Goal: Information Seeking & Learning: Learn about a topic

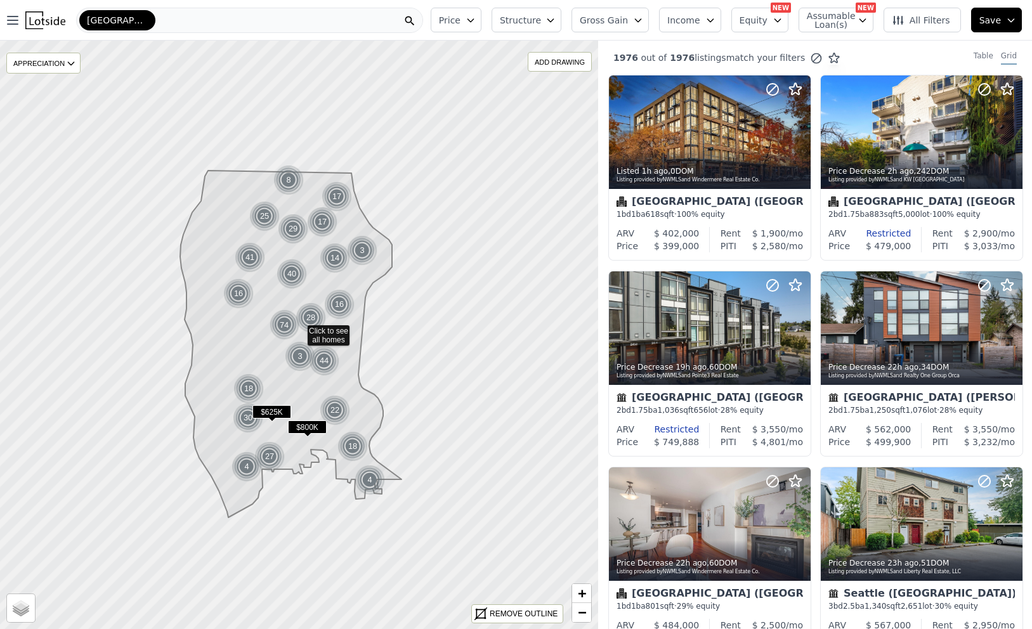
click at [460, 25] on span "Price" at bounding box center [450, 20] width 22 height 13
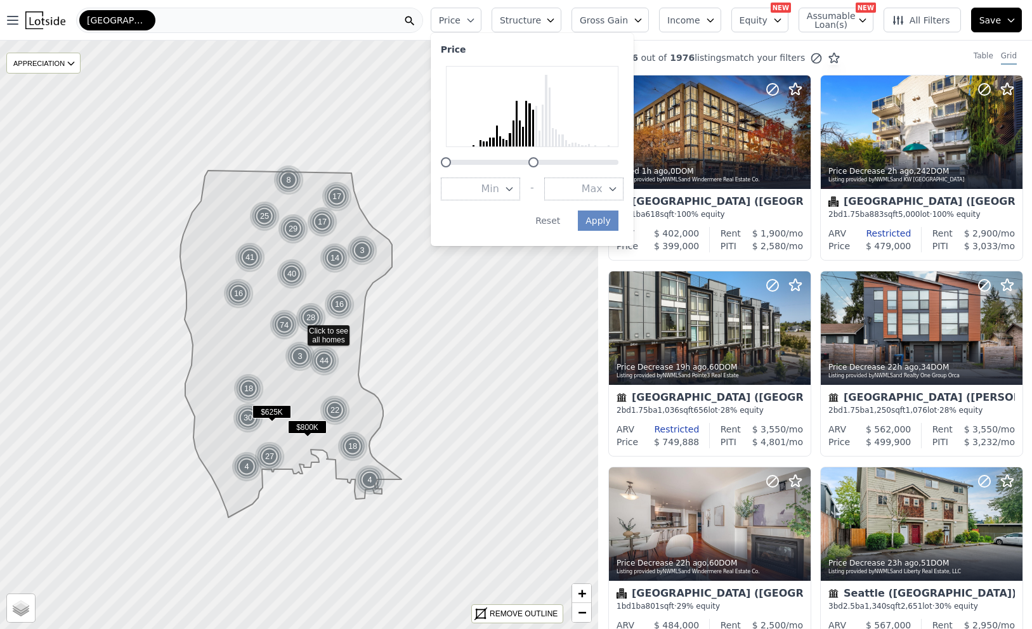
drag, startPoint x: 628, startPoint y: 160, endPoint x: 542, endPoint y: 160, distance: 86.3
click at [538, 160] on div at bounding box center [533, 162] width 10 height 10
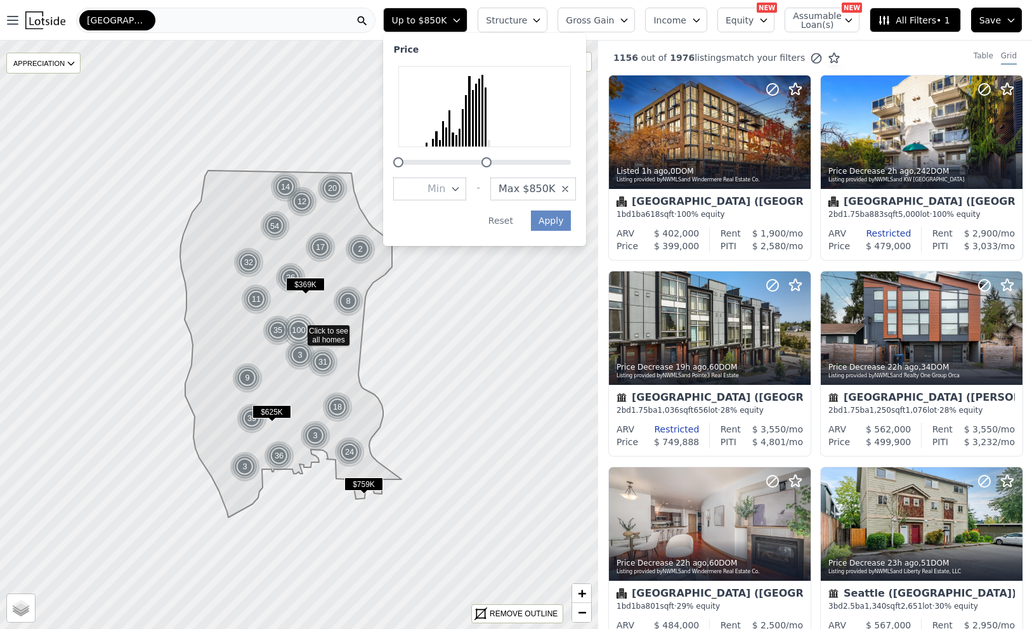
click at [525, 17] on span "Structure" at bounding box center [506, 20] width 41 height 13
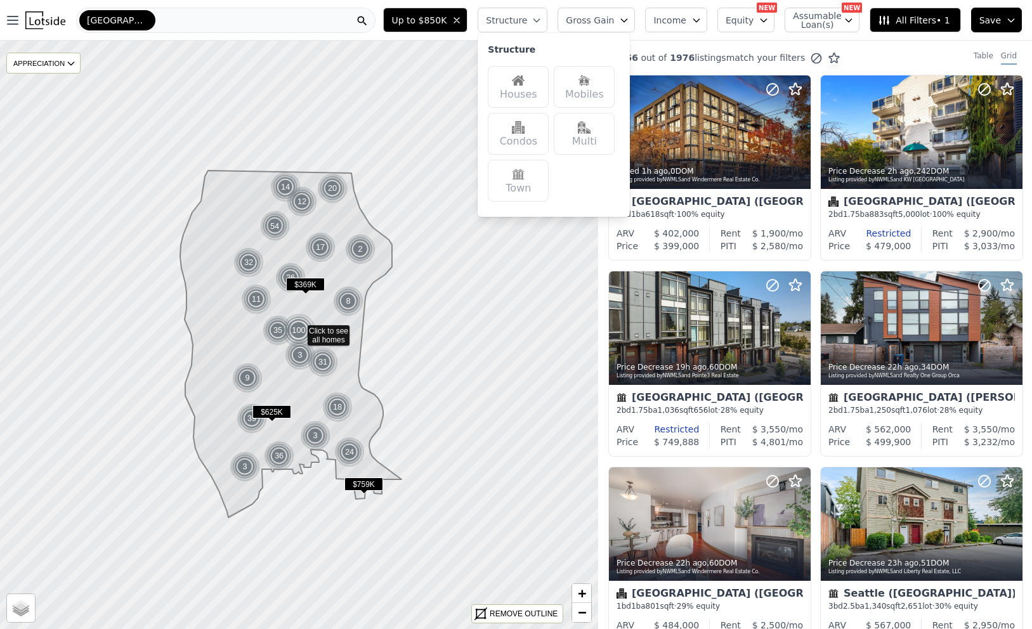
click at [537, 88] on div "Houses" at bounding box center [518, 87] width 61 height 42
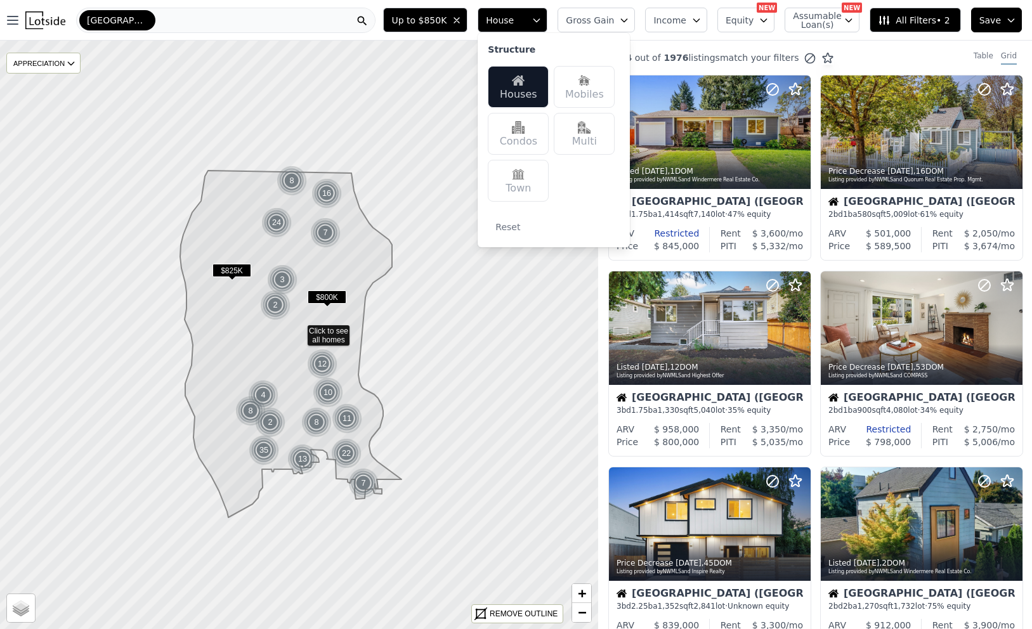
click at [614, 15] on span "Gross Gain" at bounding box center [590, 20] width 48 height 13
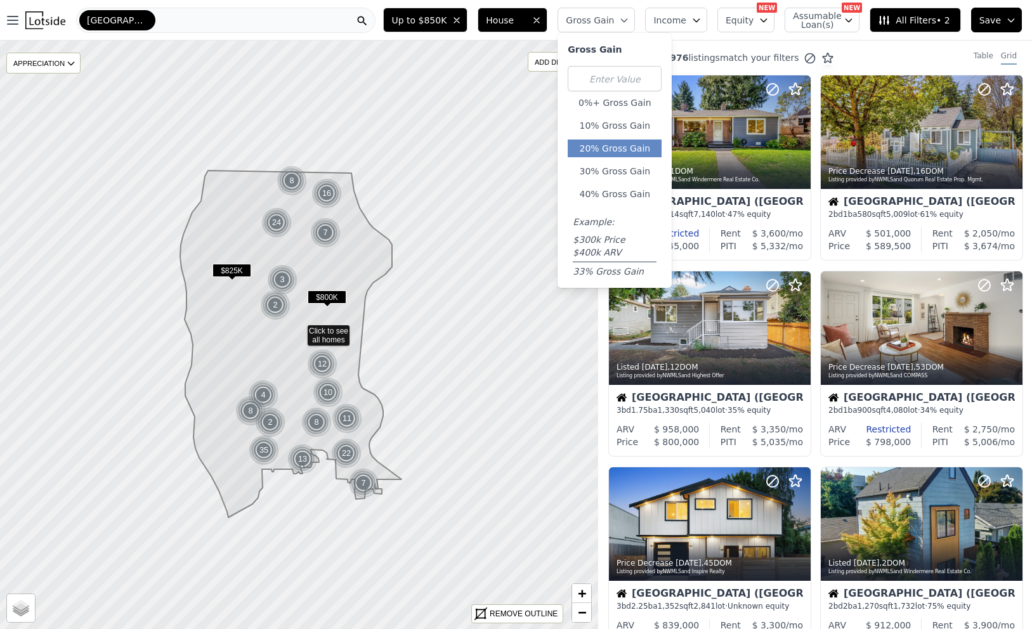
click at [629, 146] on button "20% Gross Gain" at bounding box center [615, 149] width 94 height 18
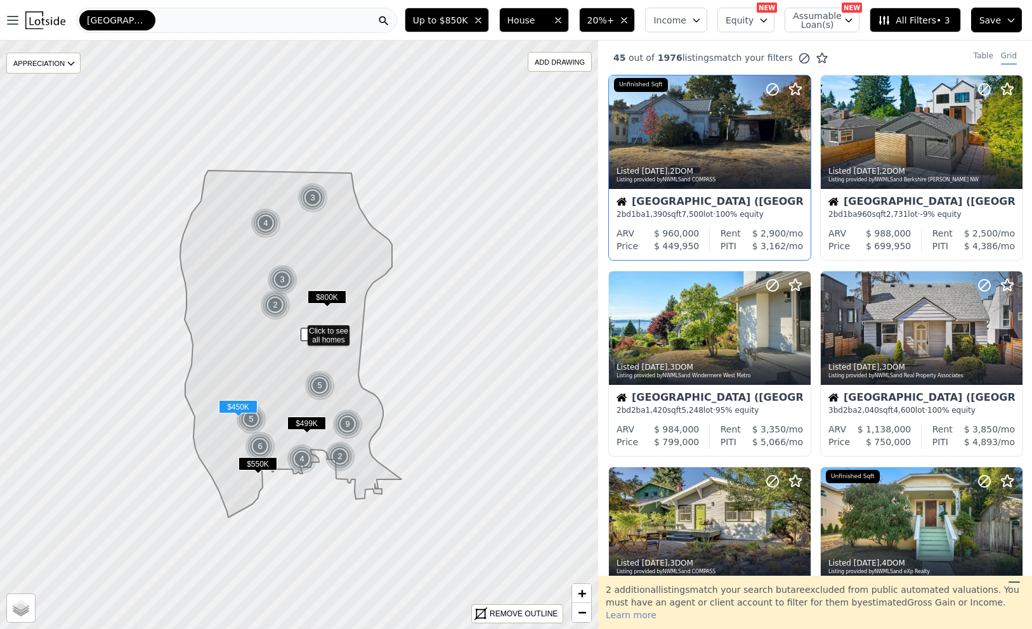
click at [746, 227] on div "$ 2,900 /mo" at bounding box center [772, 233] width 62 height 13
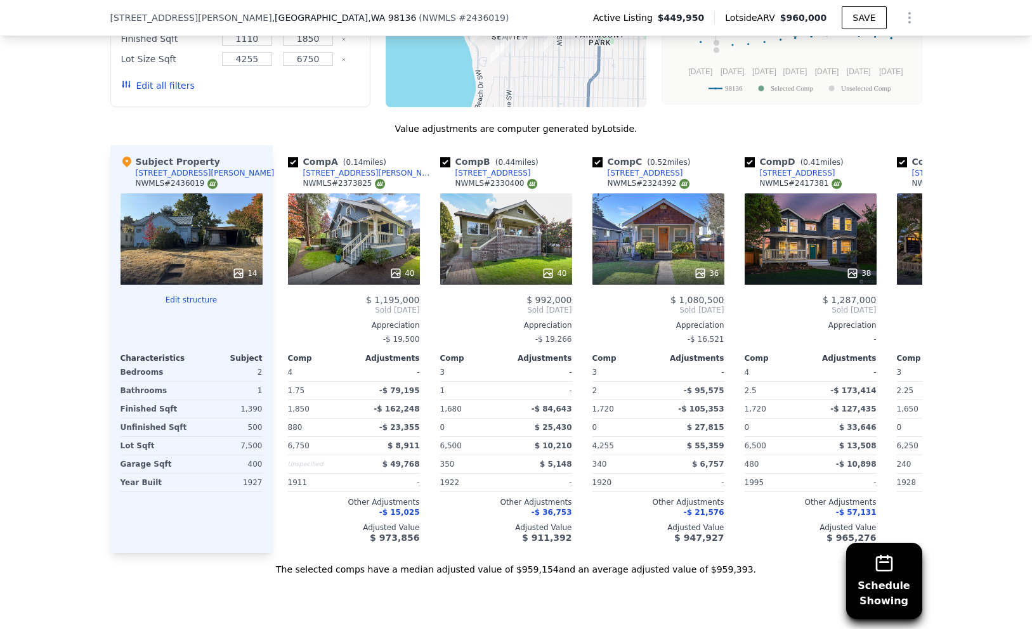
scroll to position [1451, 0]
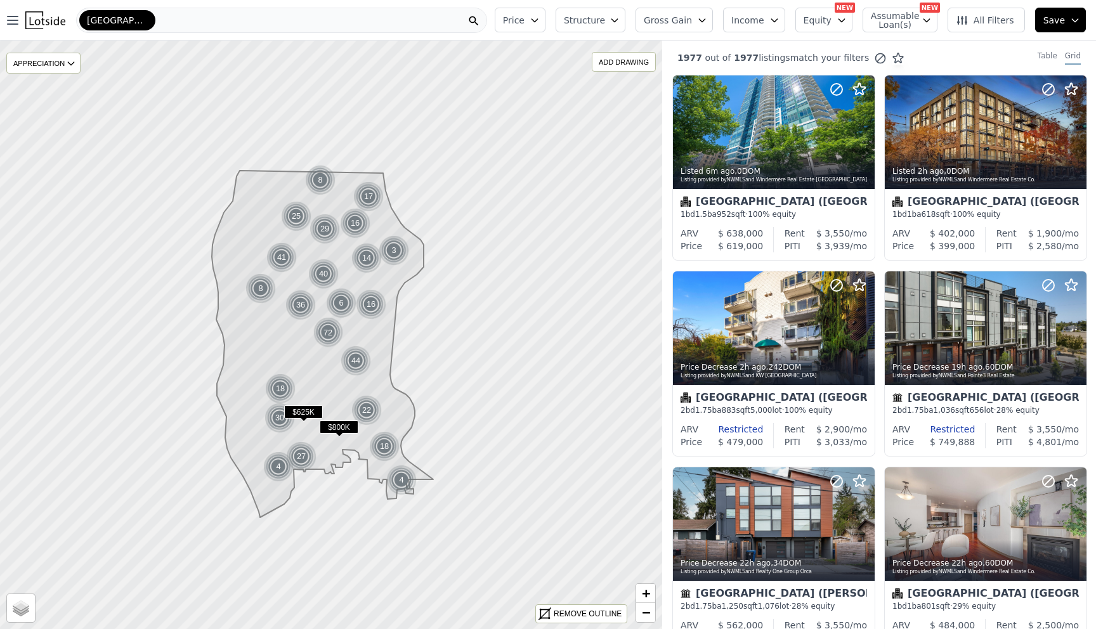
click at [519, 24] on span "Price" at bounding box center [514, 20] width 22 height 13
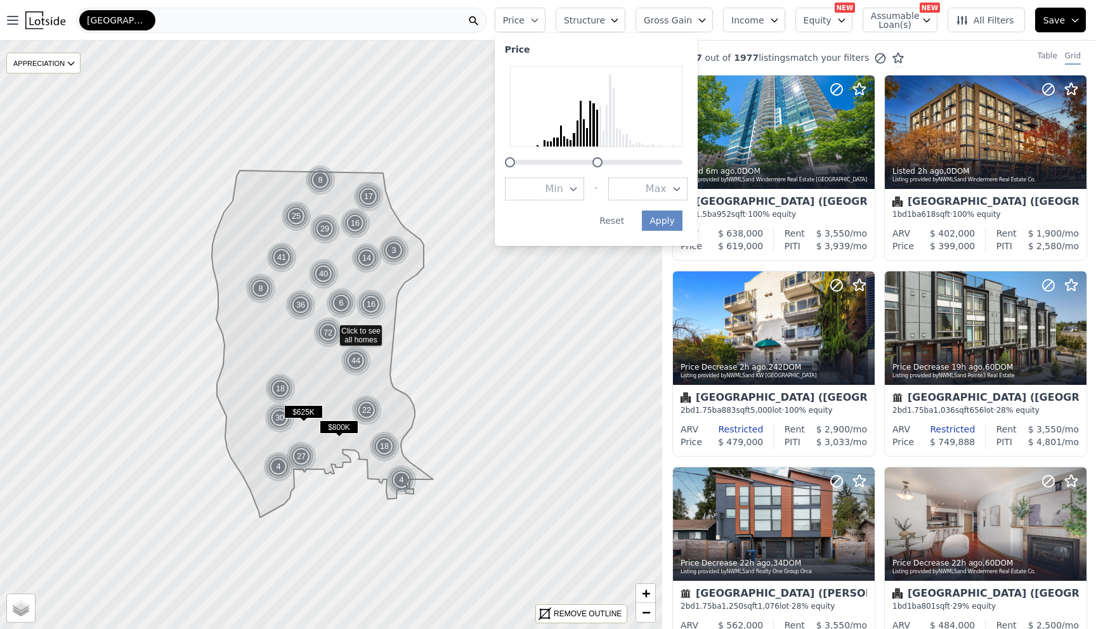
drag, startPoint x: 694, startPoint y: 160, endPoint x: 611, endPoint y: 158, distance: 83.1
click at [611, 158] on div at bounding box center [596, 116] width 183 height 101
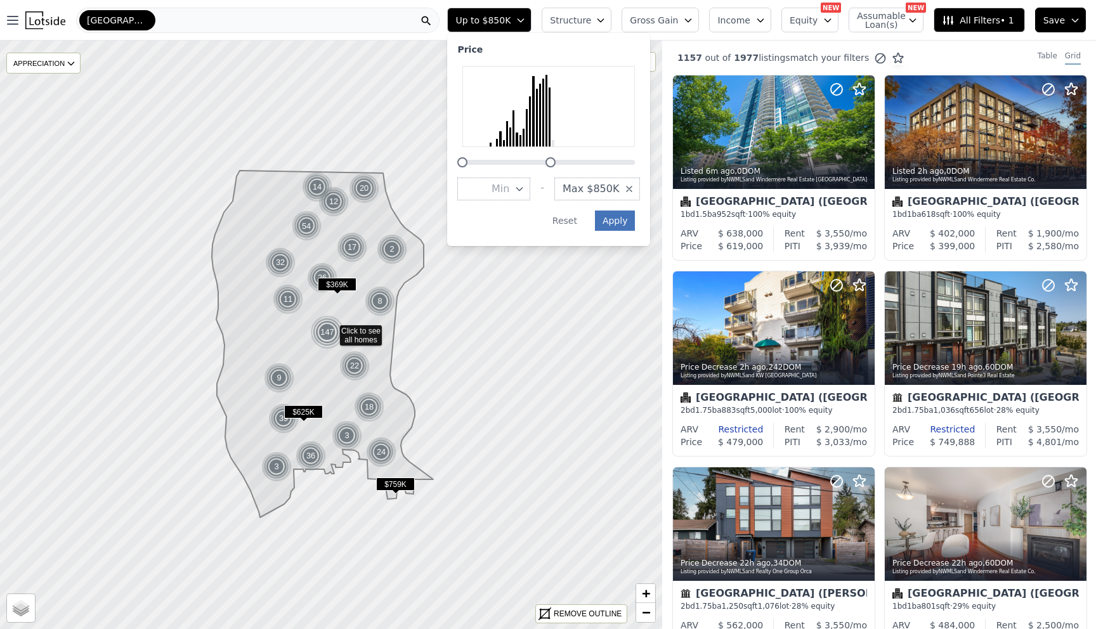
click at [625, 221] on button "Apply" at bounding box center [615, 221] width 41 height 20
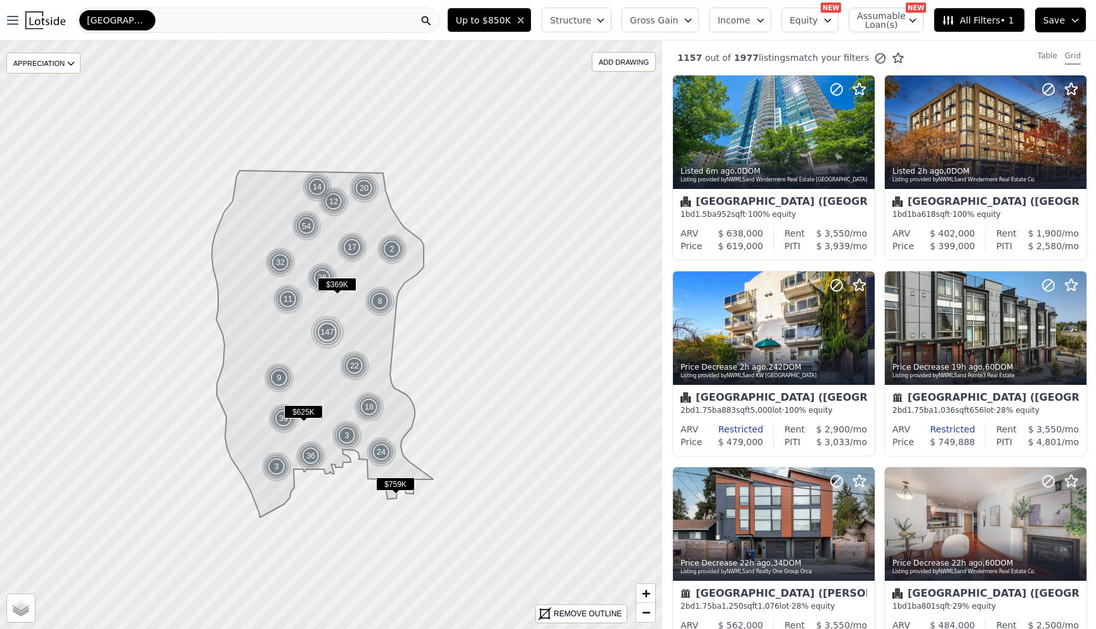
click at [590, 25] on span "Structure" at bounding box center [570, 20] width 41 height 13
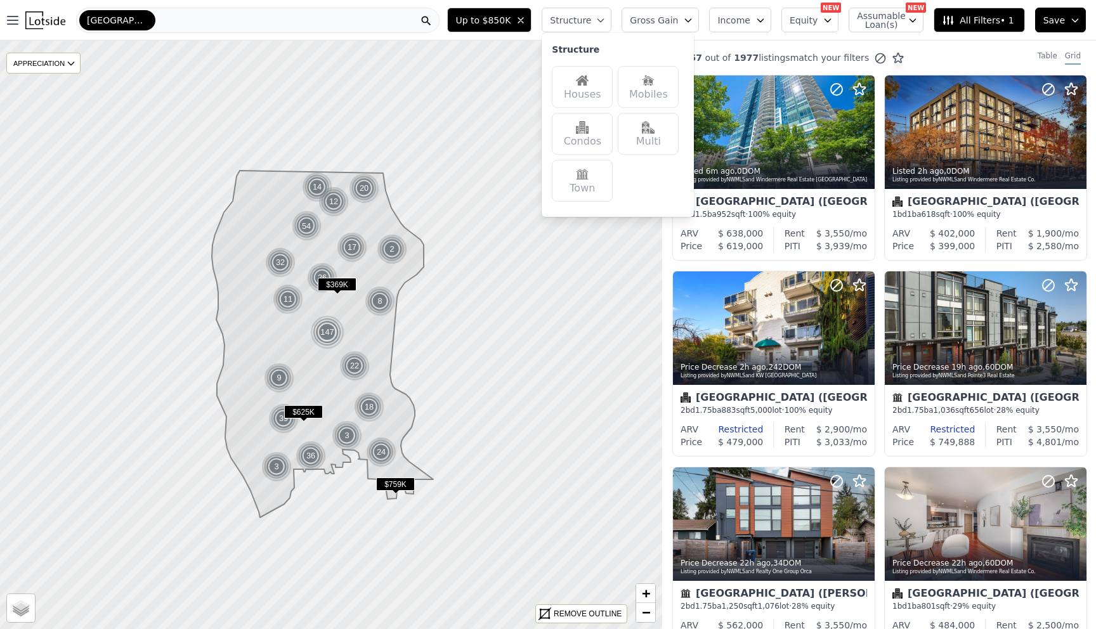
click at [589, 88] on div "Houses" at bounding box center [582, 87] width 61 height 42
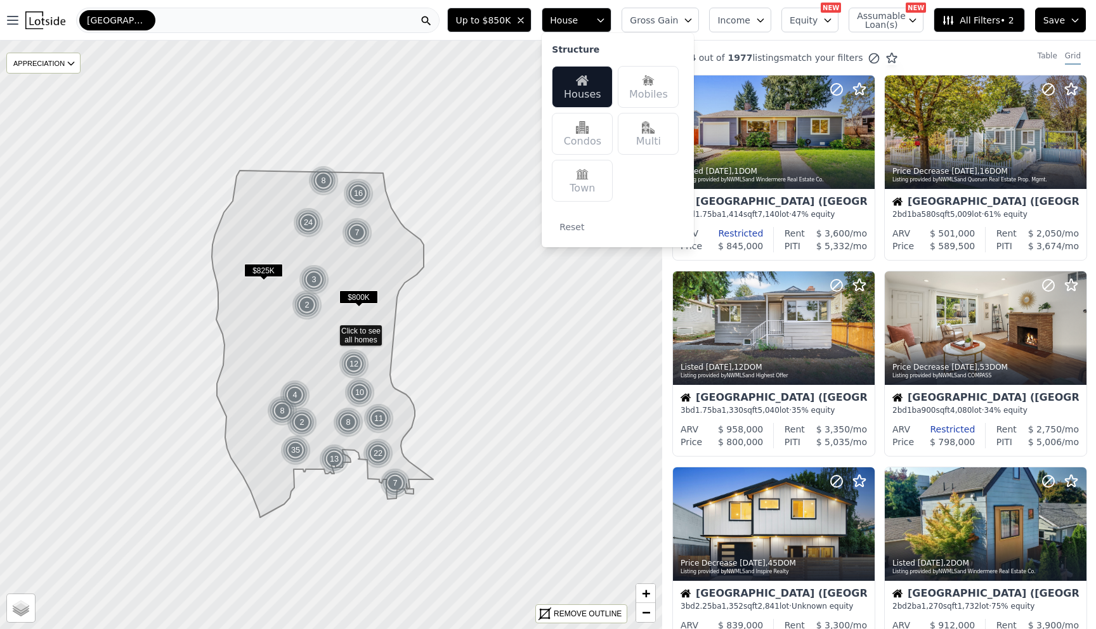
click at [752, 46] on div "194 out of 1977 listings match your filters Table Grid" at bounding box center [879, 58] width 434 height 34
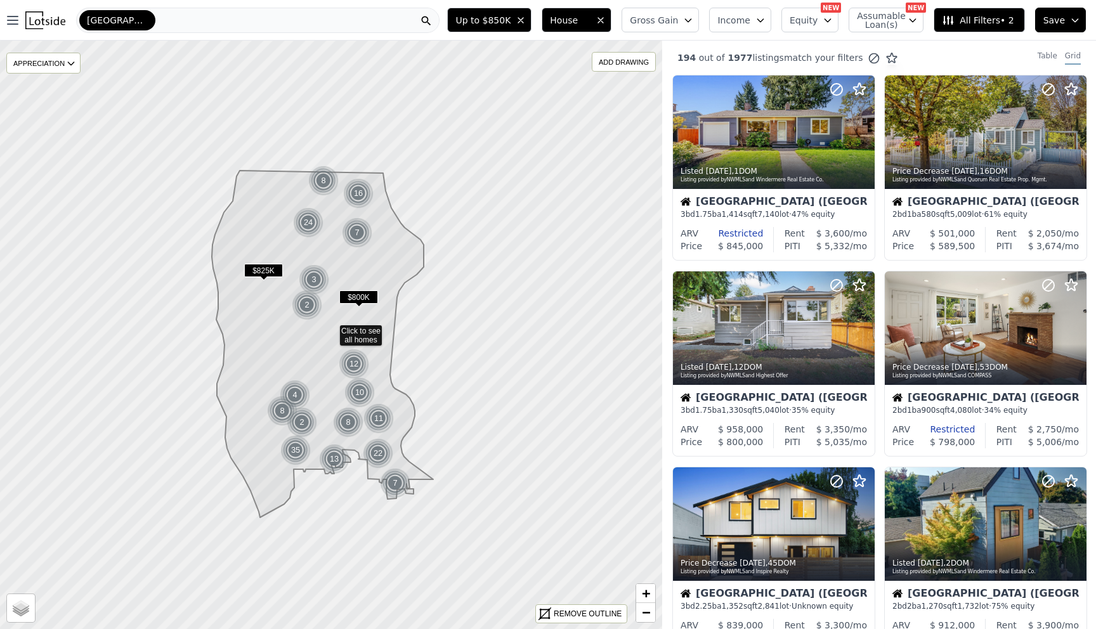
click at [688, 20] on button "Gross Gain" at bounding box center [660, 20] width 77 height 25
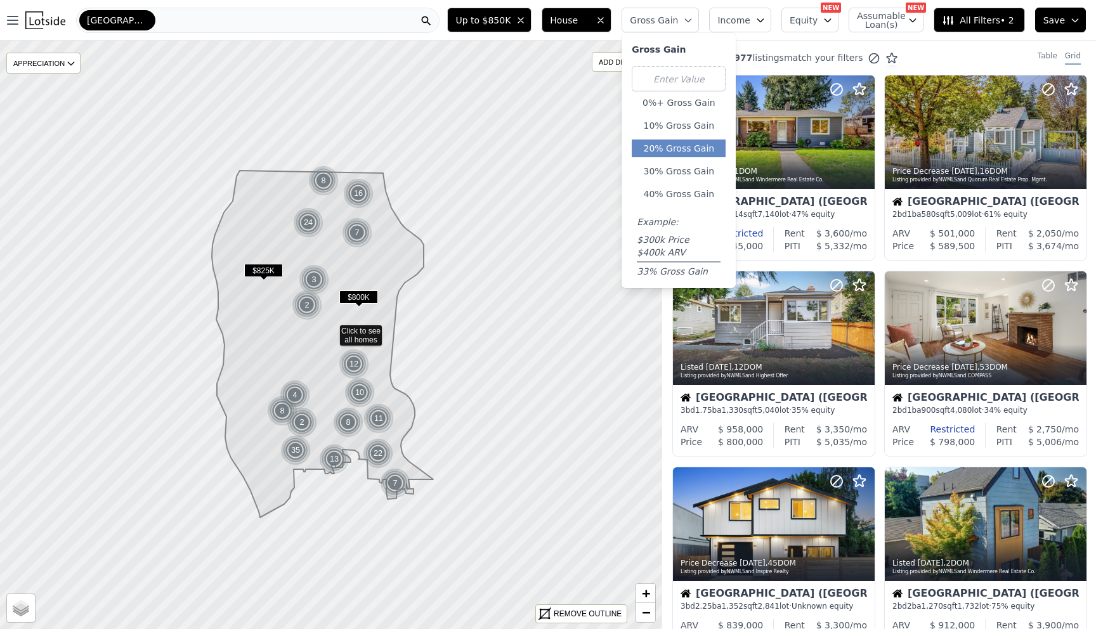
click at [695, 147] on button "20% Gross Gain" at bounding box center [679, 149] width 94 height 18
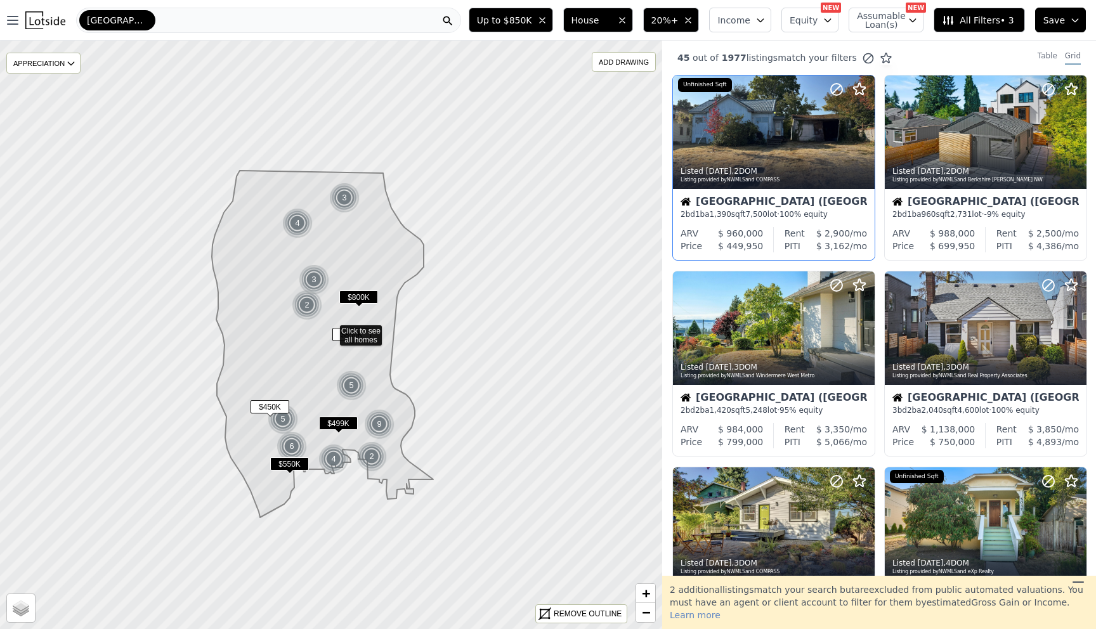
click at [762, 219] on div "Seattle (West Seattle) 2 bd 1 ba 1,390 sqft 7,500 lot · 100% equity" at bounding box center [774, 208] width 202 height 38
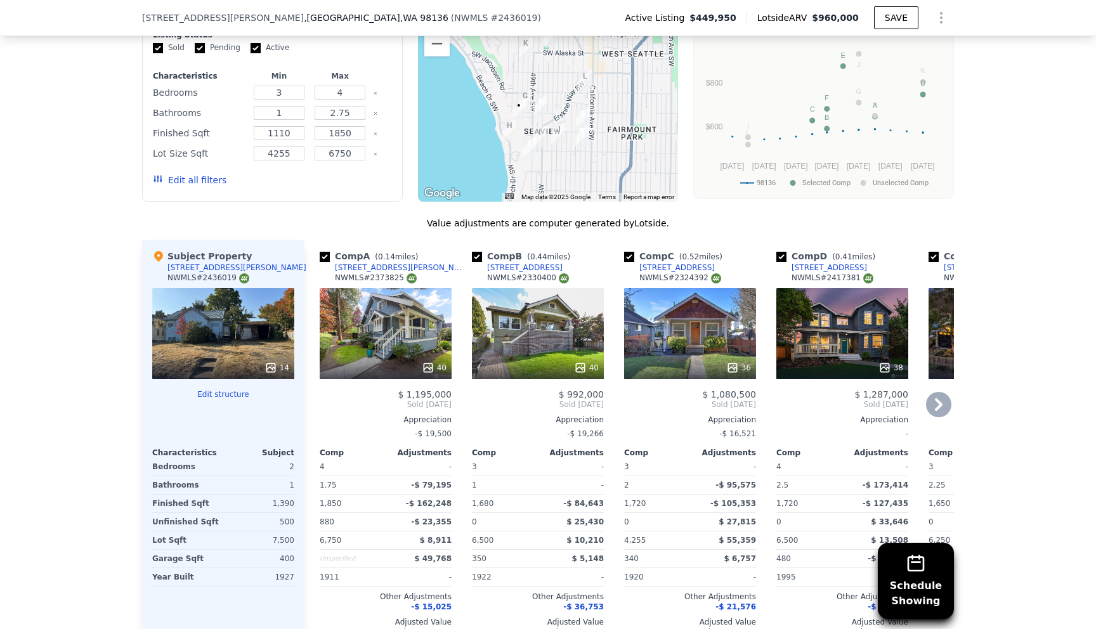
scroll to position [1356, 0]
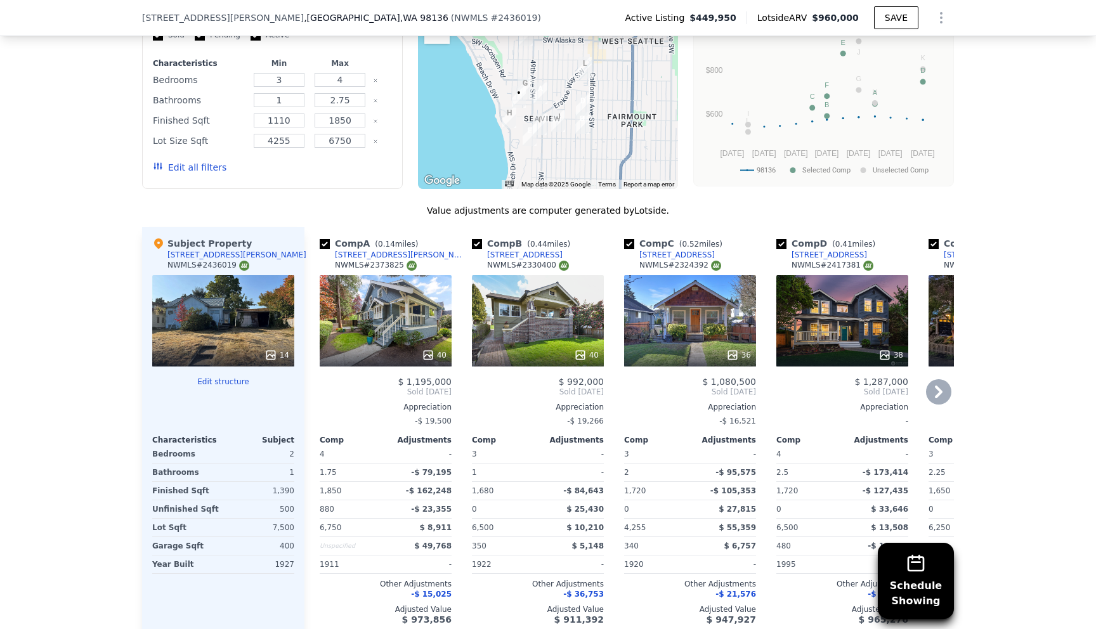
click at [389, 330] on div "40" at bounding box center [386, 320] width 132 height 91
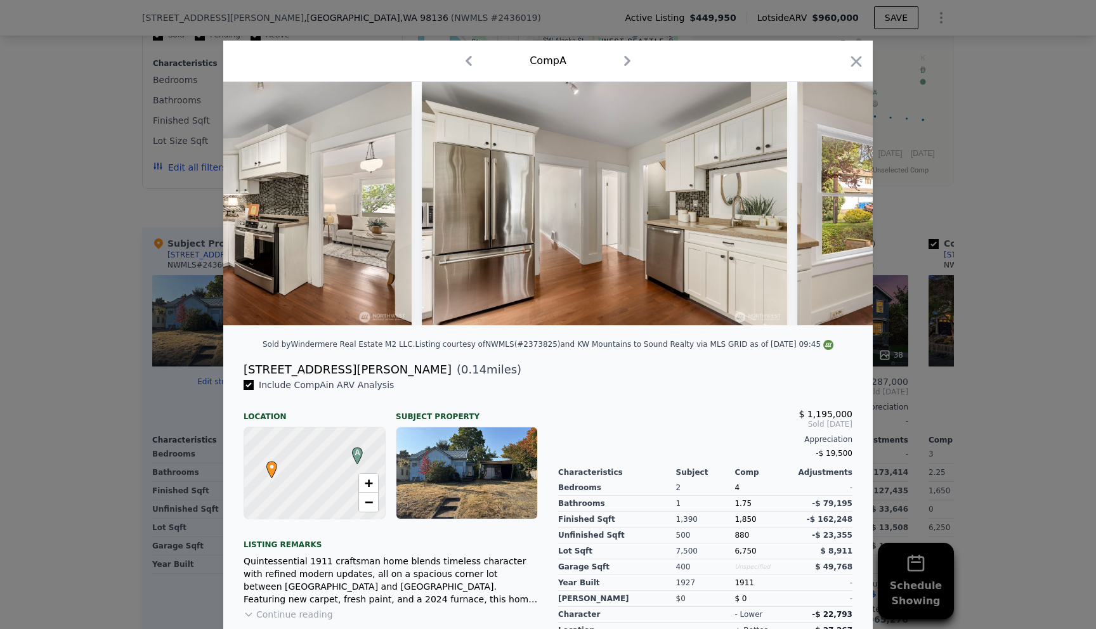
scroll to position [0, 3212]
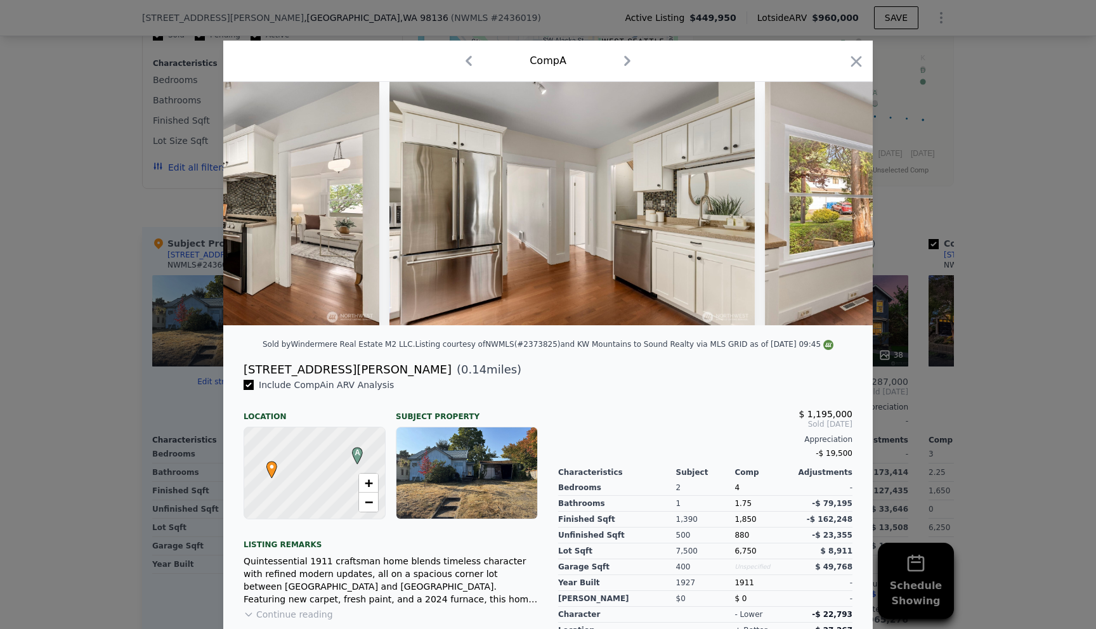
click at [965, 242] on div at bounding box center [548, 314] width 1096 height 629
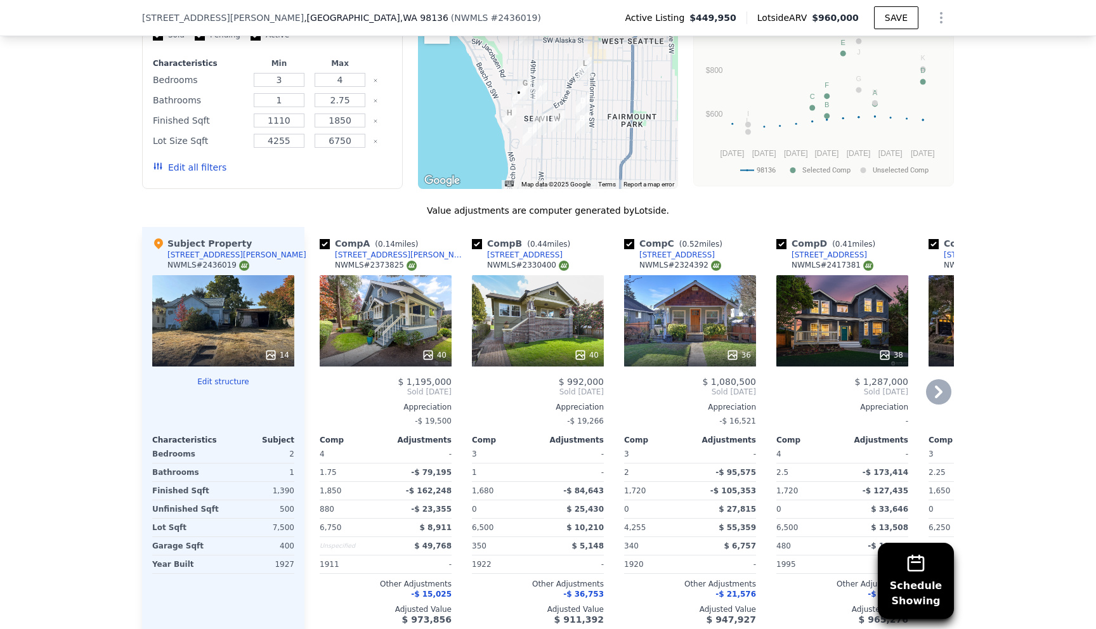
click at [515, 304] on div "40" at bounding box center [538, 320] width 132 height 91
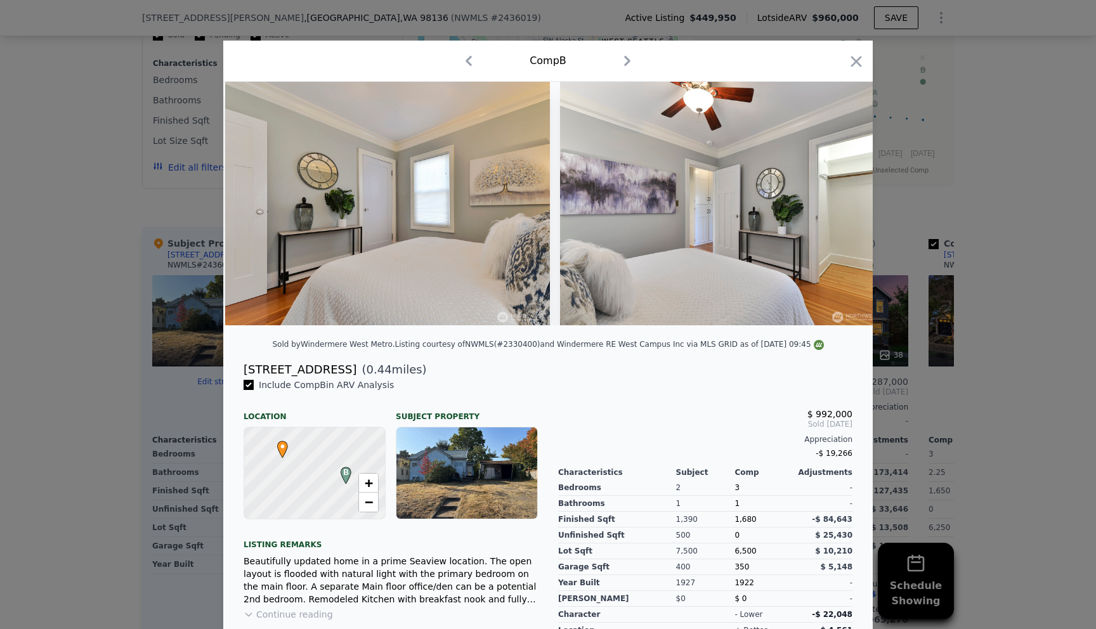
scroll to position [0, 4040]
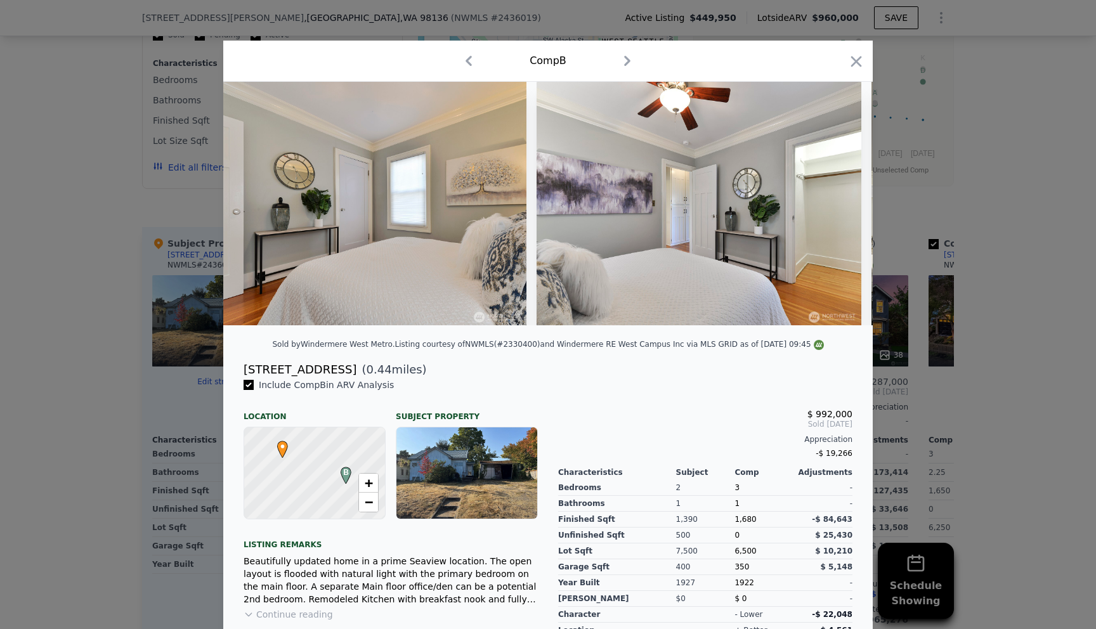
click at [1031, 290] on div at bounding box center [548, 314] width 1096 height 629
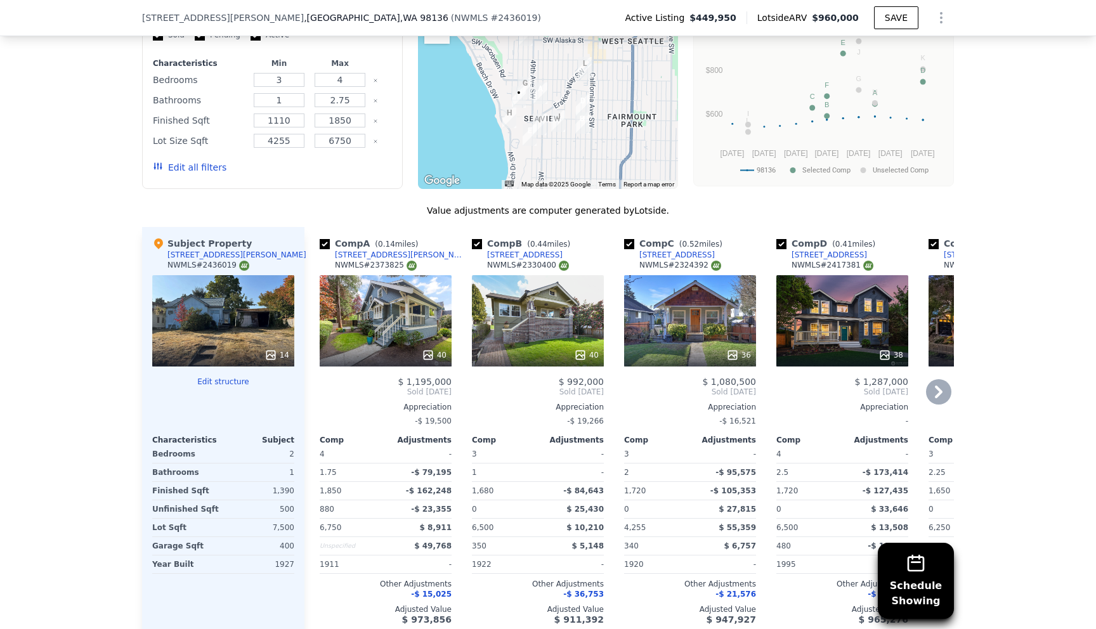
click at [718, 336] on div "36" at bounding box center [690, 320] width 132 height 91
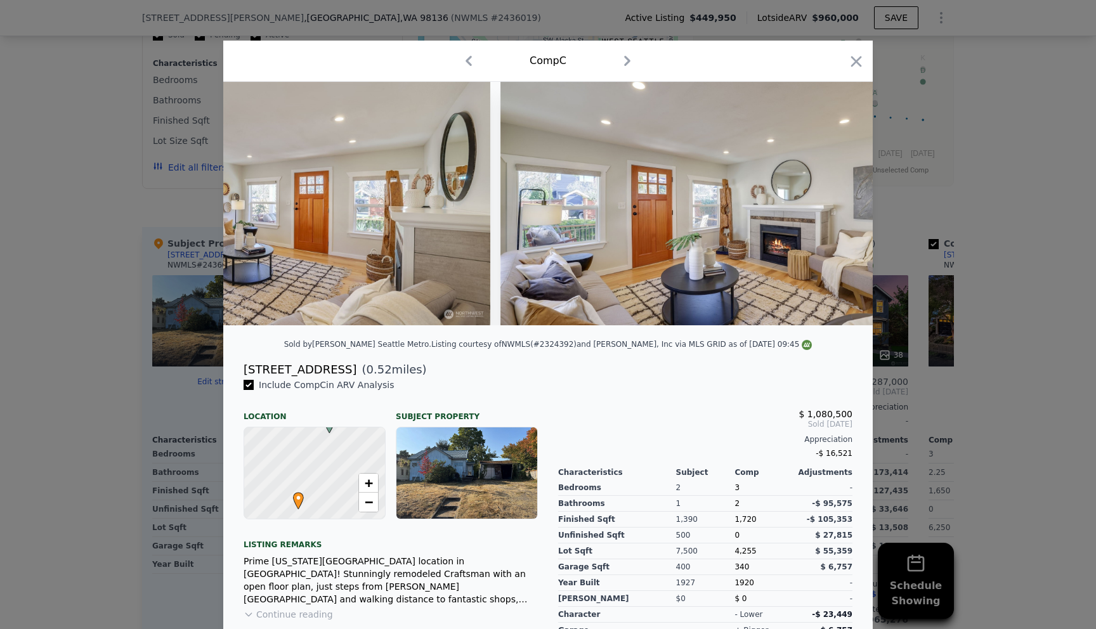
scroll to position [0, 2855]
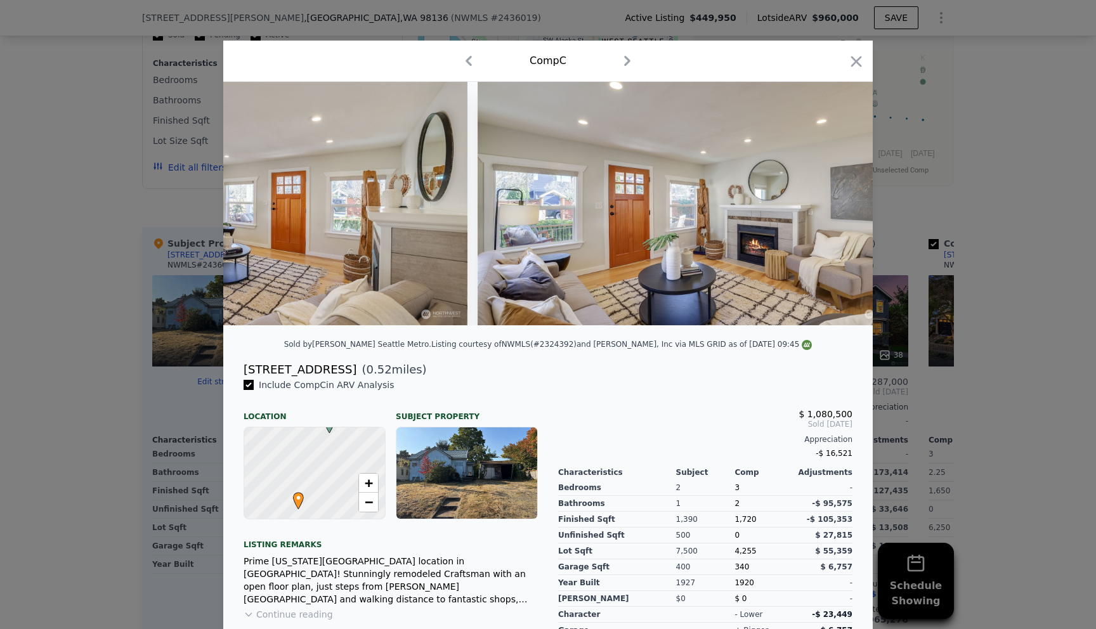
click at [1040, 268] on div at bounding box center [548, 314] width 1096 height 629
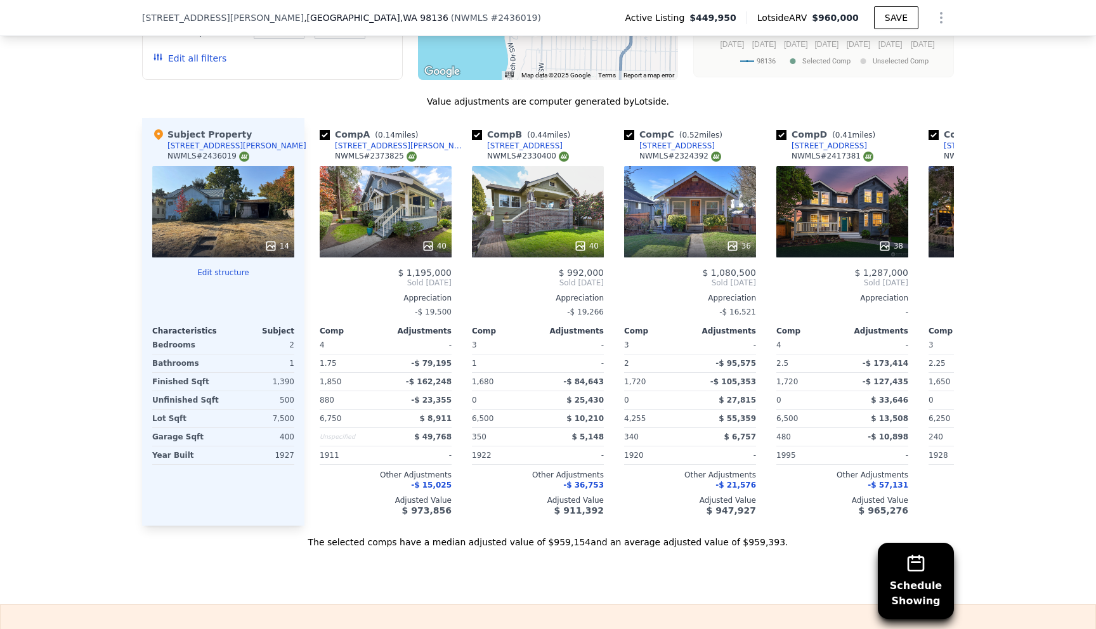
scroll to position [1460, 0]
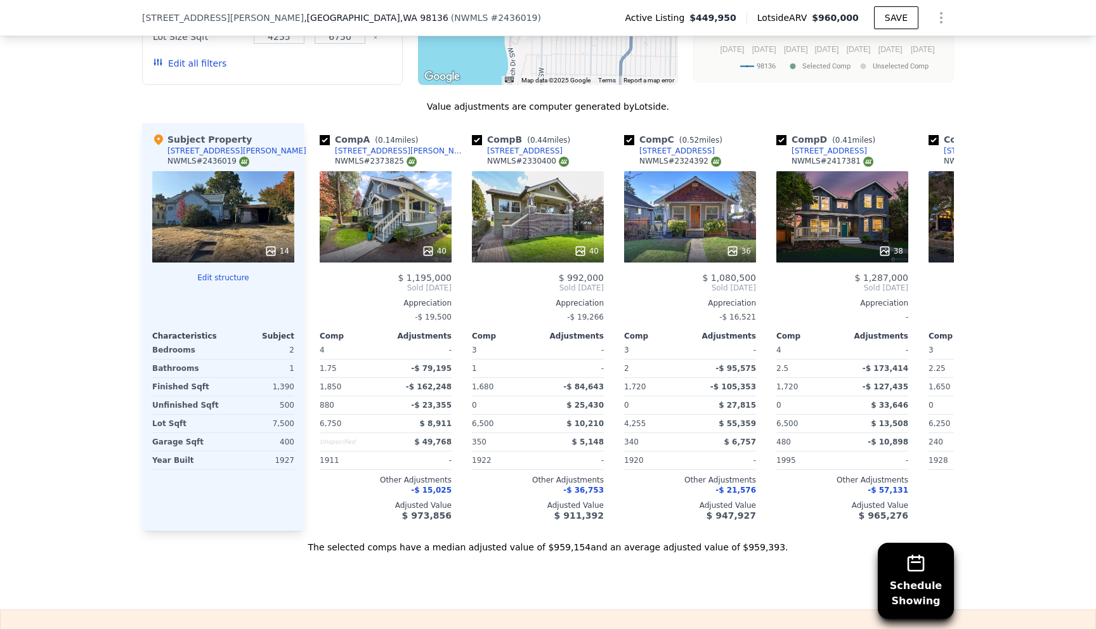
click at [240, 279] on button "Edit structure" at bounding box center [223, 278] width 142 height 10
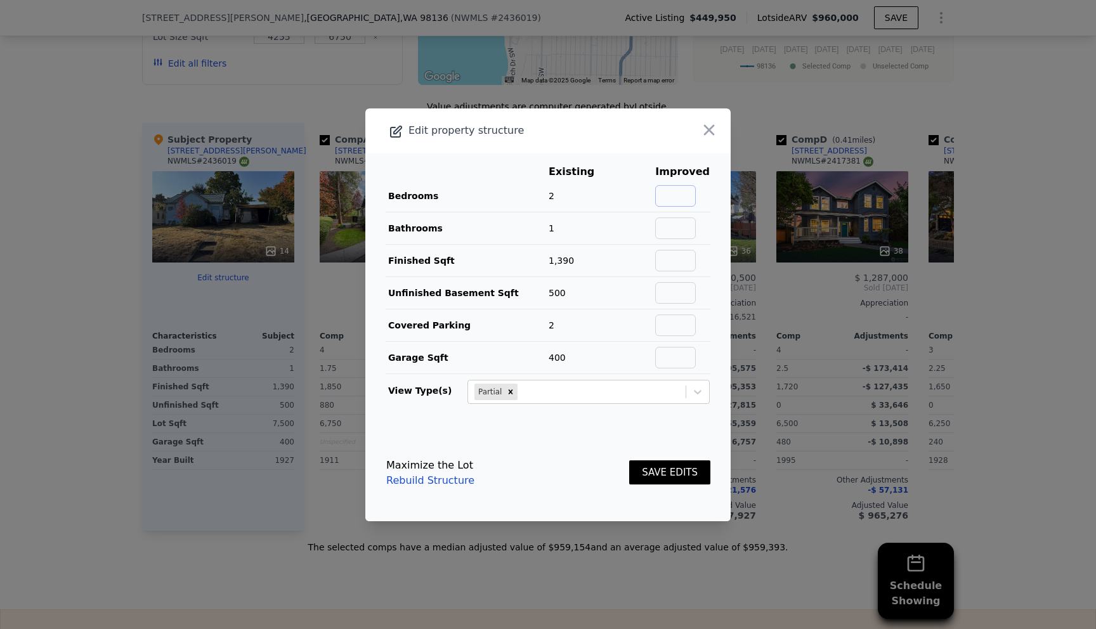
click at [688, 192] on input "text" at bounding box center [675, 196] width 41 height 22
type input "3"
type input "2"
type input "1.75"
click at [684, 264] on input "text" at bounding box center [675, 261] width 41 height 22
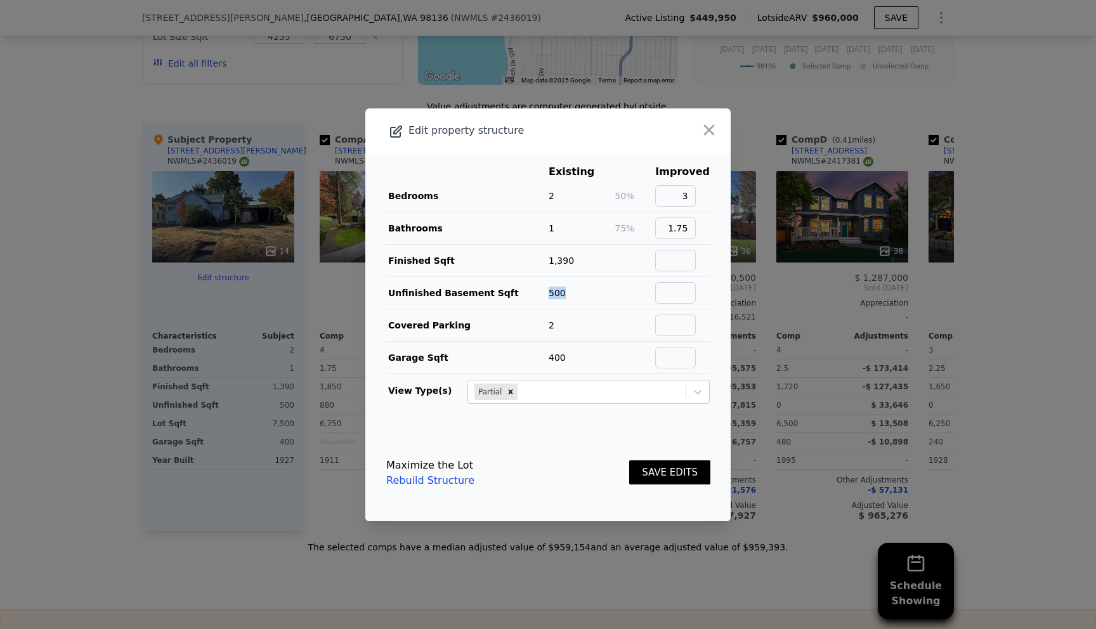
drag, startPoint x: 549, startPoint y: 294, endPoint x: 563, endPoint y: 294, distance: 14.6
click at [563, 294] on span "500" at bounding box center [557, 293] width 17 height 10
click at [682, 261] on input "text" at bounding box center [675, 261] width 41 height 22
type input "1890"
type input "0"
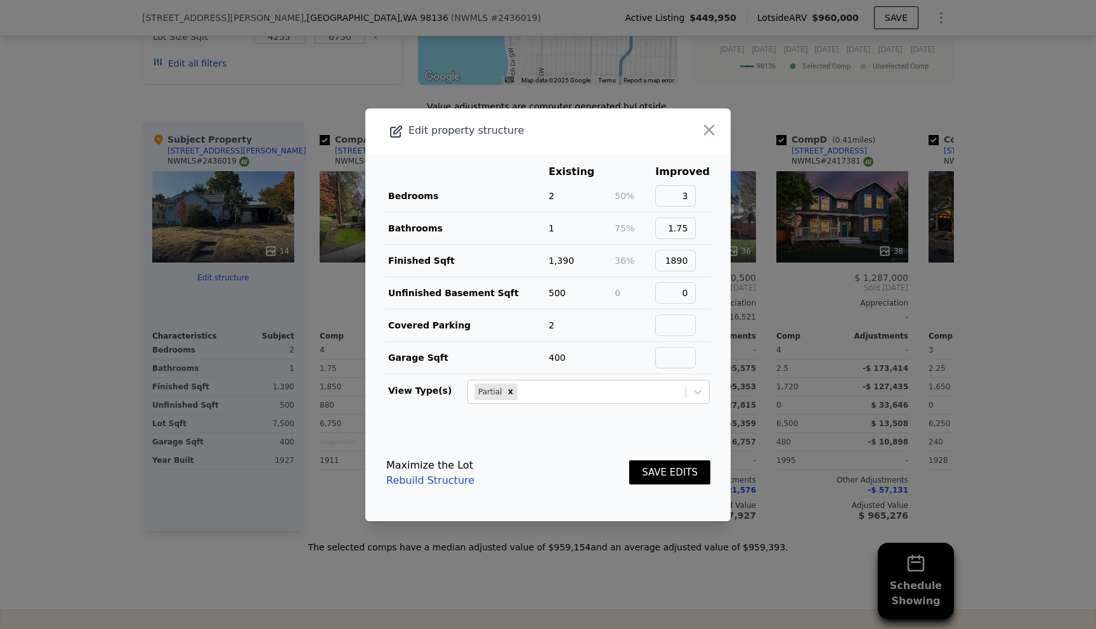
click at [667, 470] on button "SAVE EDITS" at bounding box center [669, 472] width 81 height 25
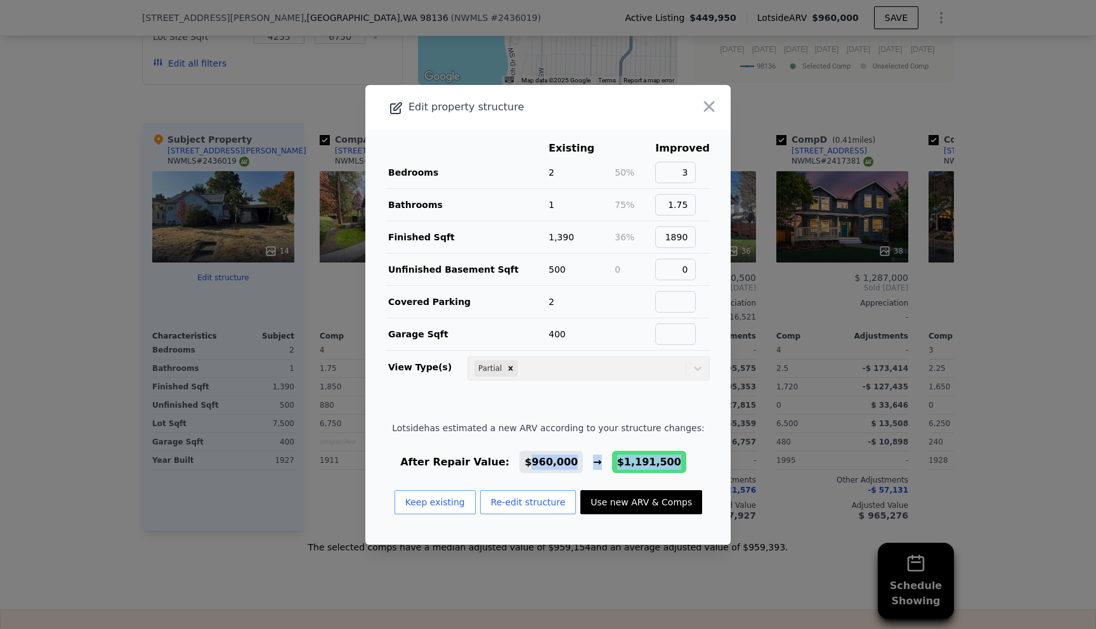
drag, startPoint x: 577, startPoint y: 462, endPoint x: 671, endPoint y: 460, distance: 93.9
click at [671, 460] on div "After Repair Value: $960,000 → $1,191,500" at bounding box center [548, 462] width 312 height 15
click at [690, 449] on div "Lotside has estimated a new ARV according to your structure changes: After Repa…" at bounding box center [548, 473] width 312 height 103
click at [649, 504] on button "Use new ARV & Comps" at bounding box center [641, 502] width 122 height 24
type input "1390"
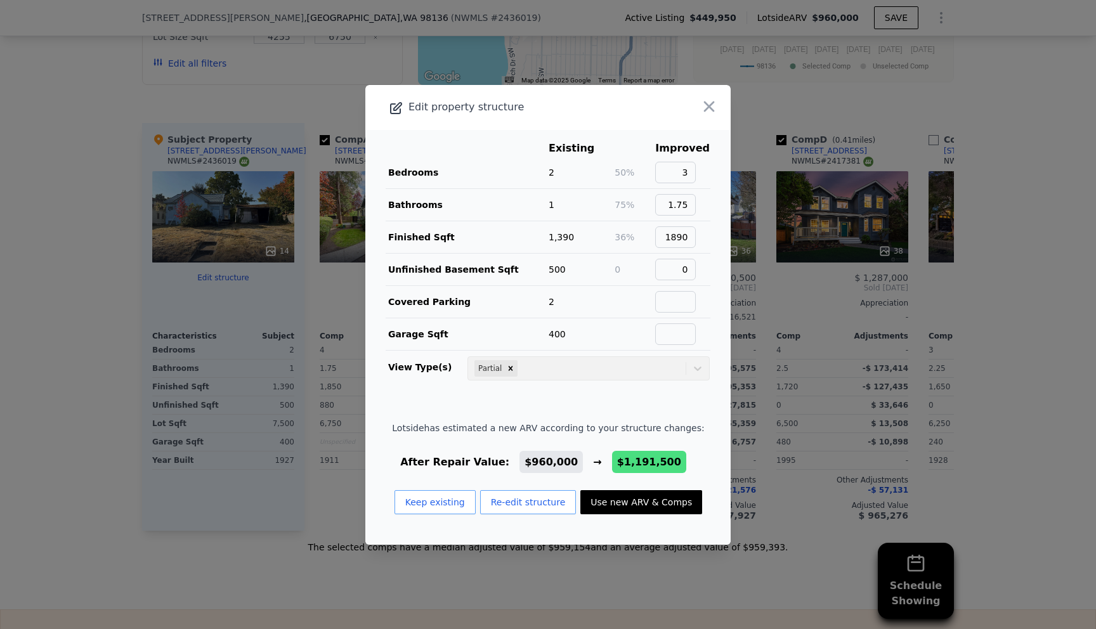
type input "2630"
checkbox input "false"
checkbox input "true"
type input "$ 1,191,500"
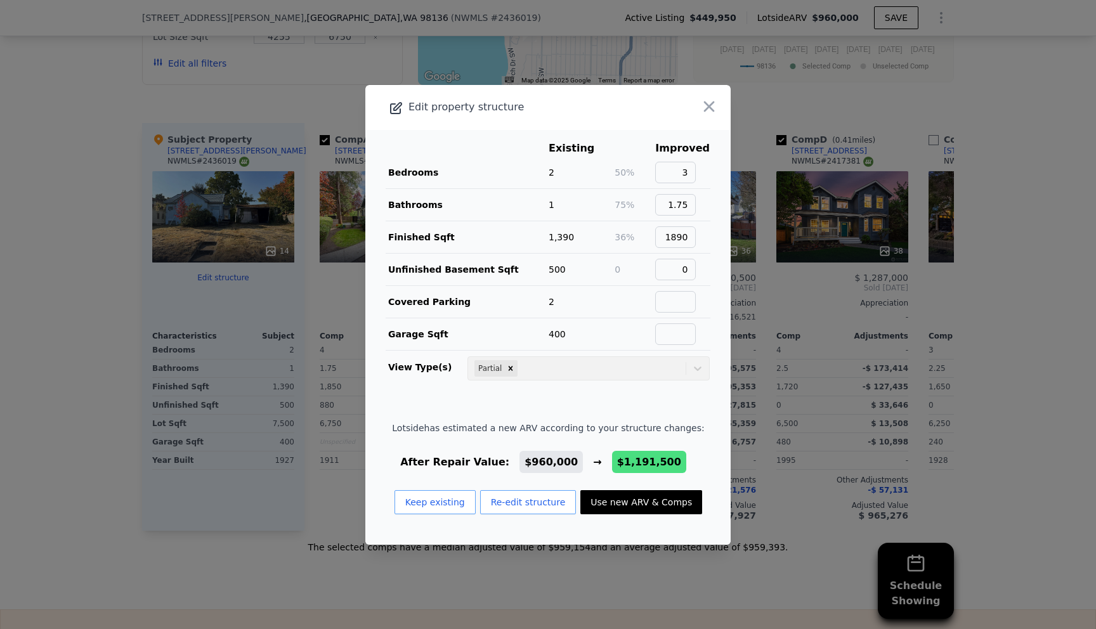
type input "$ 615,773"
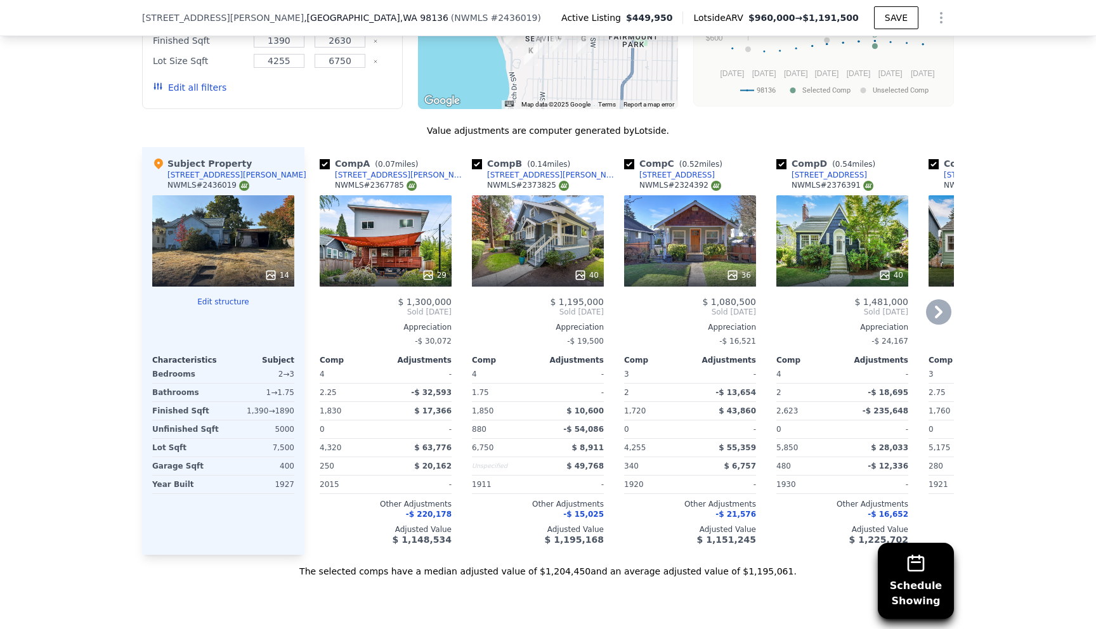
scroll to position [1432, 0]
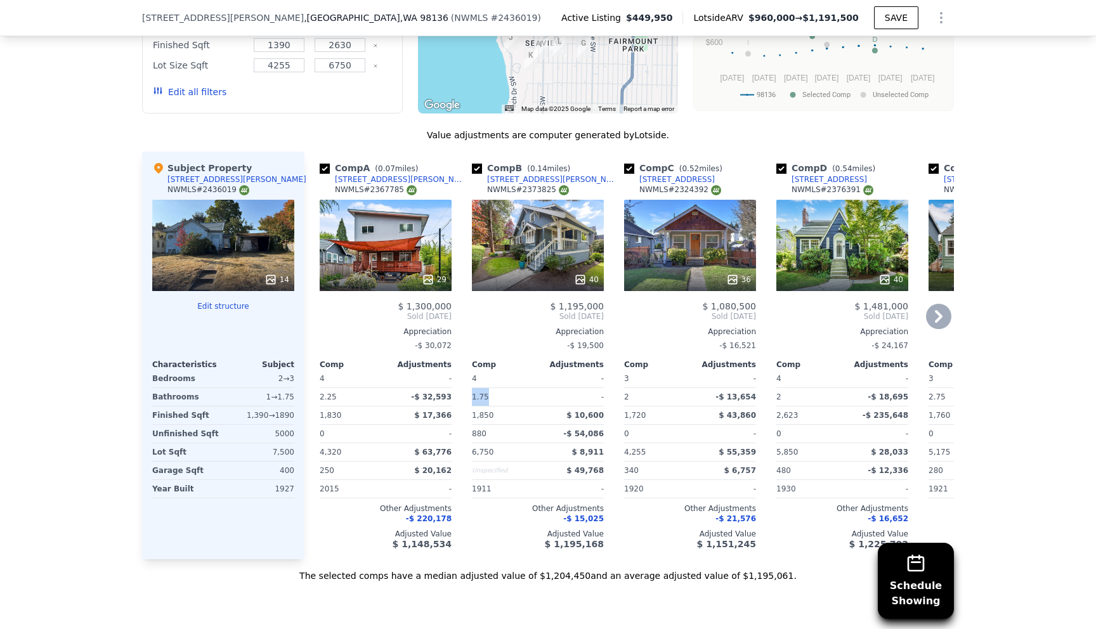
drag, startPoint x: 471, startPoint y: 398, endPoint x: 496, endPoint y: 400, distance: 25.4
click at [496, 400] on div "Comp B ( 0.14 miles) 4801 SW Dawson St NWMLS # 2373825 40 $ 1,195,000 Sold Jun …" at bounding box center [538, 356] width 142 height 408
click at [1043, 306] on div "Schedule Showing We found 12 sales that match your search Listings provided by …" at bounding box center [548, 218] width 1096 height 727
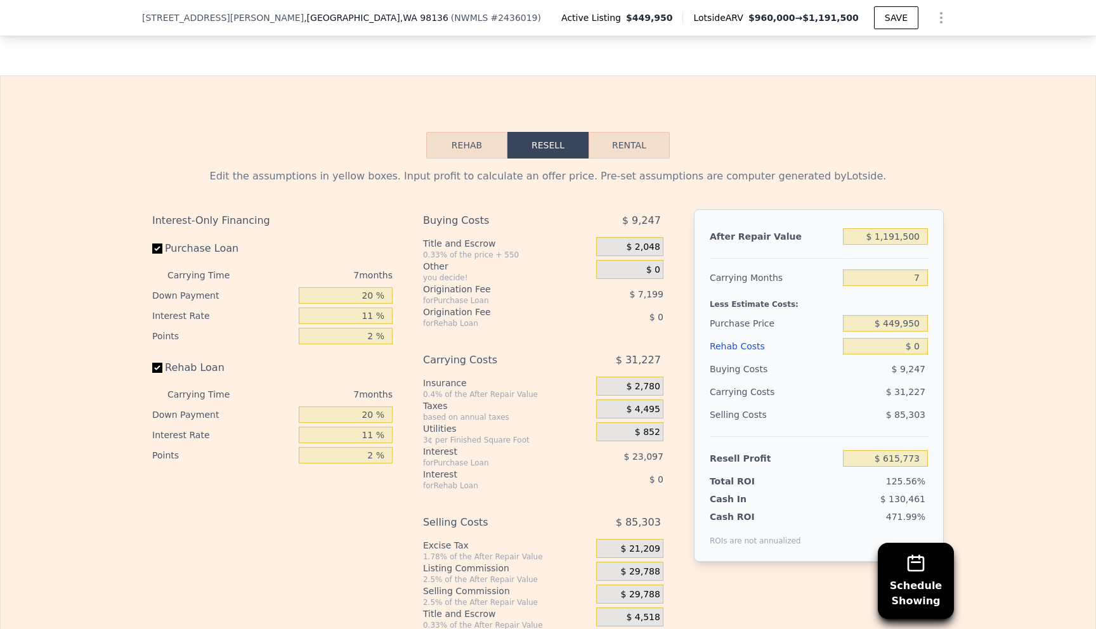
scroll to position [2021, 0]
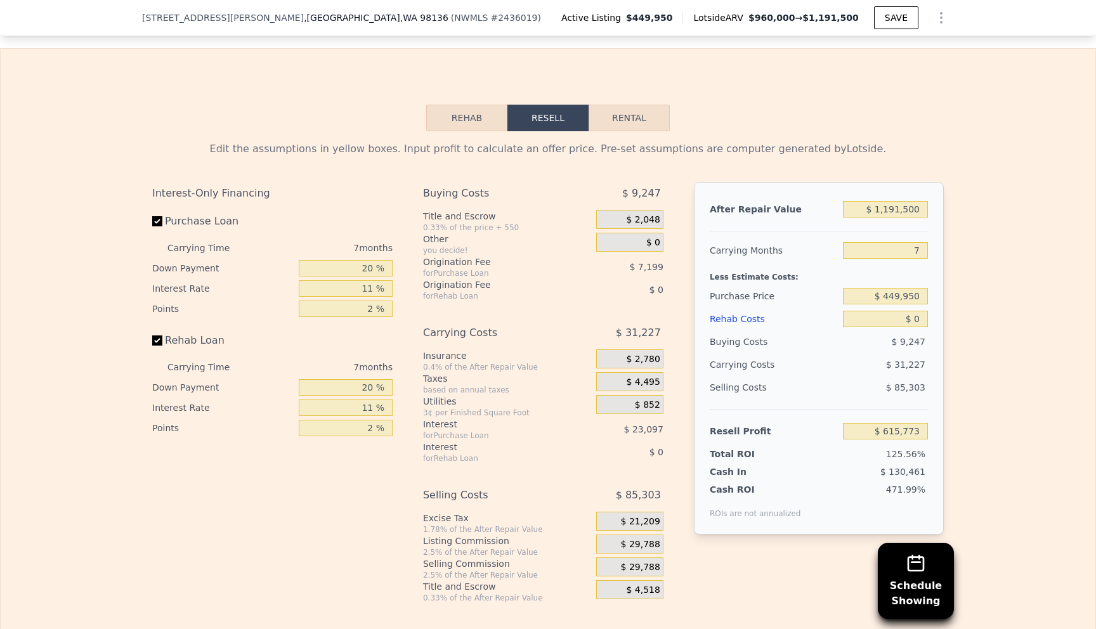
click at [496, 119] on button "Rehab" at bounding box center [466, 118] width 81 height 27
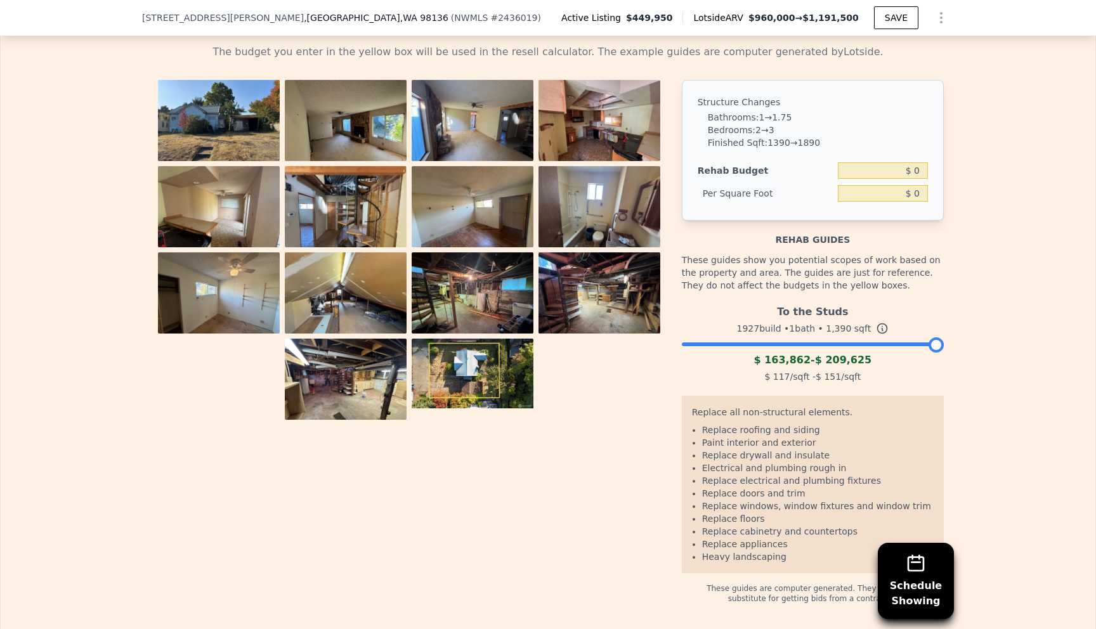
scroll to position [2117, 0]
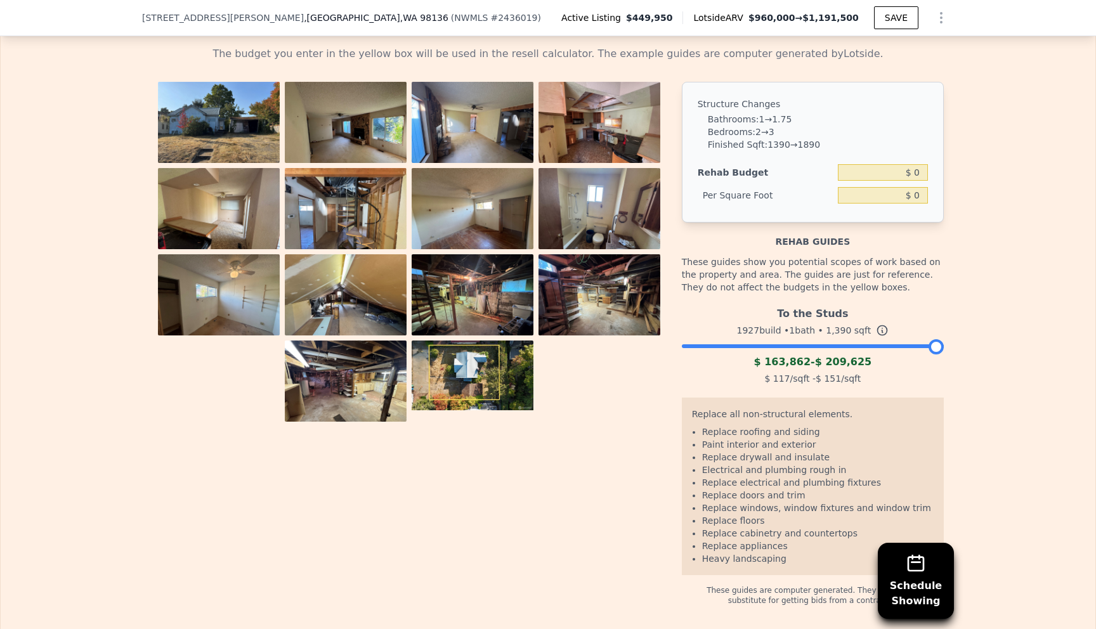
drag, startPoint x: 936, startPoint y: 347, endPoint x: 946, endPoint y: 360, distance: 17.1
click at [946, 360] on div "The budget you enter in the yellow box will be used in the resell calculator. T…" at bounding box center [548, 321] width 812 height 570
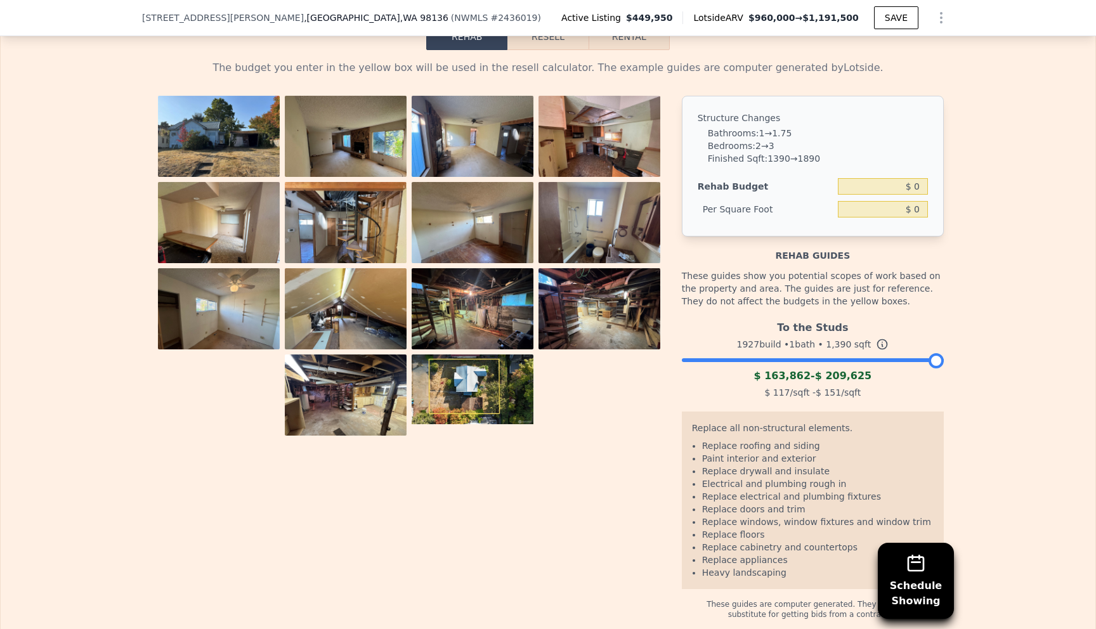
scroll to position [2108, 0]
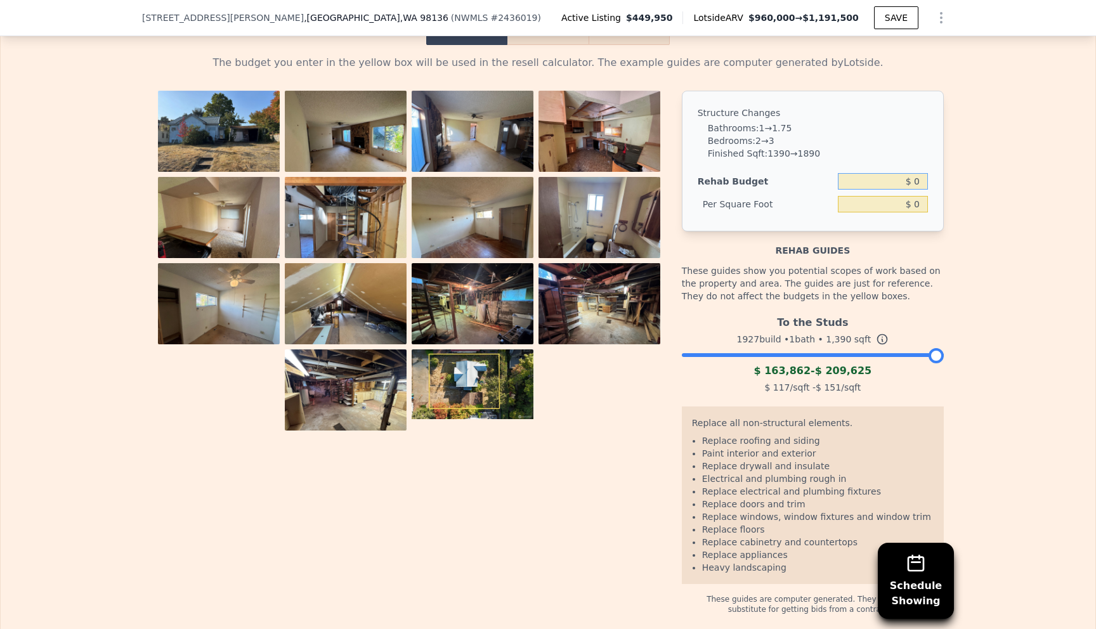
click at [920, 183] on input "$ 0" at bounding box center [883, 181] width 90 height 16
click at [893, 181] on input "$ 200,000" at bounding box center [883, 181] width 90 height 16
type input "$ 250,000"
click at [1029, 141] on div "The budget you enter in the yellow box will be used in the resell calculator. T…" at bounding box center [548, 330] width 1095 height 570
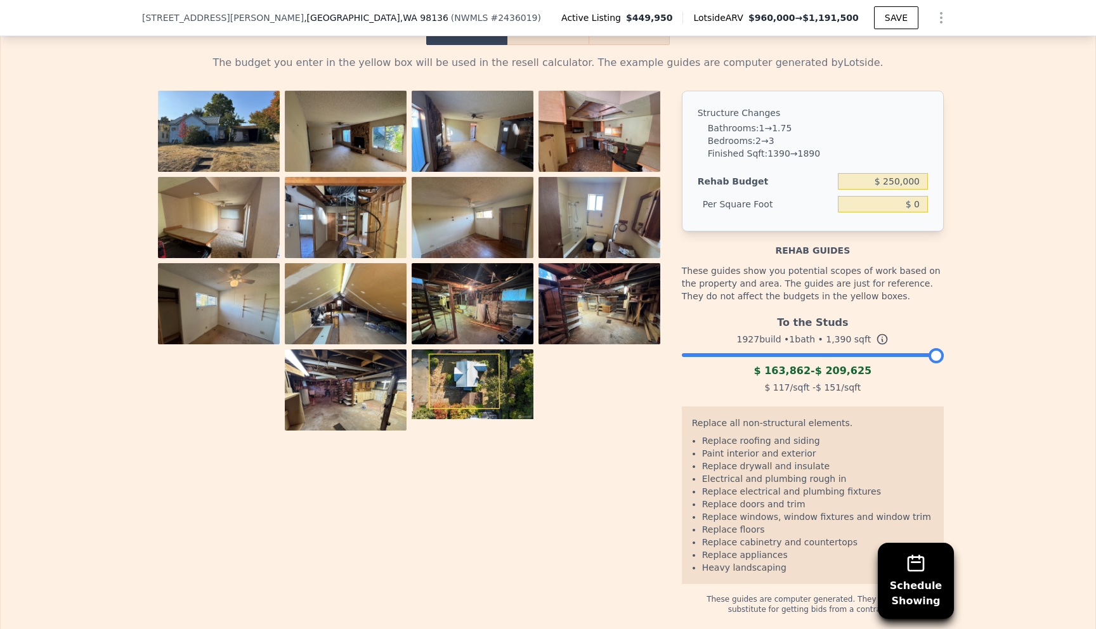
type input "$ 179.86"
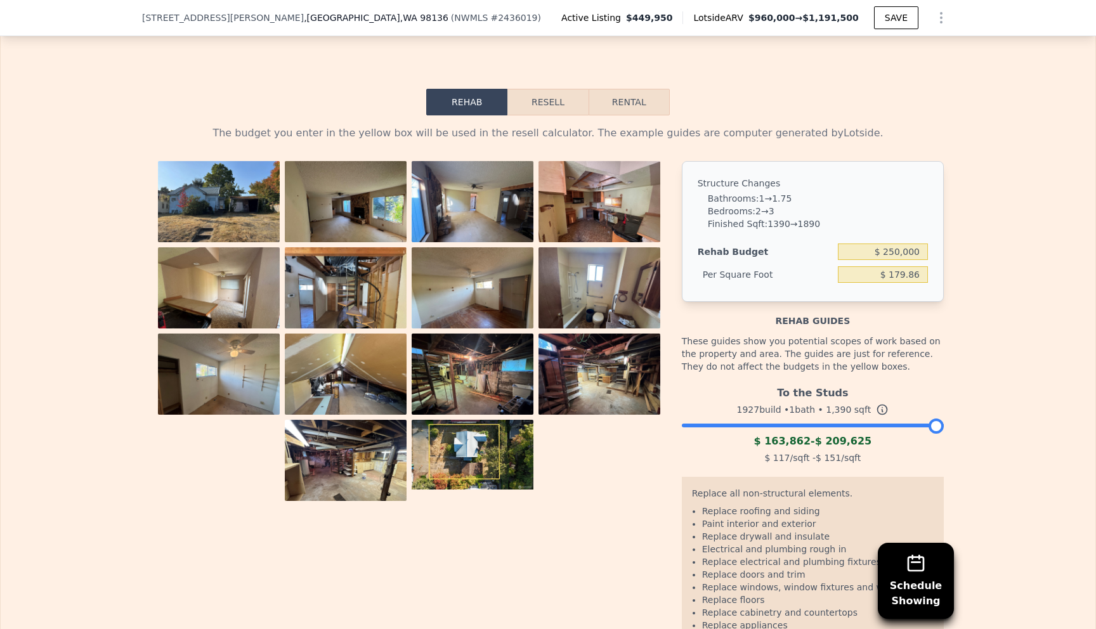
scroll to position [2033, 0]
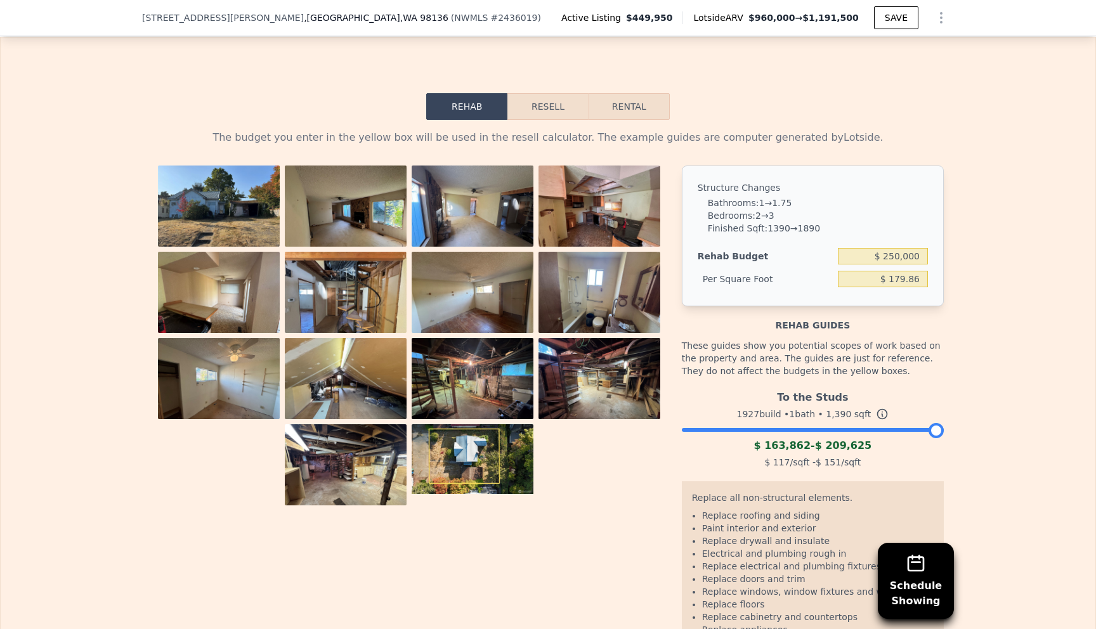
click at [568, 114] on button "Resell" at bounding box center [547, 106] width 81 height 27
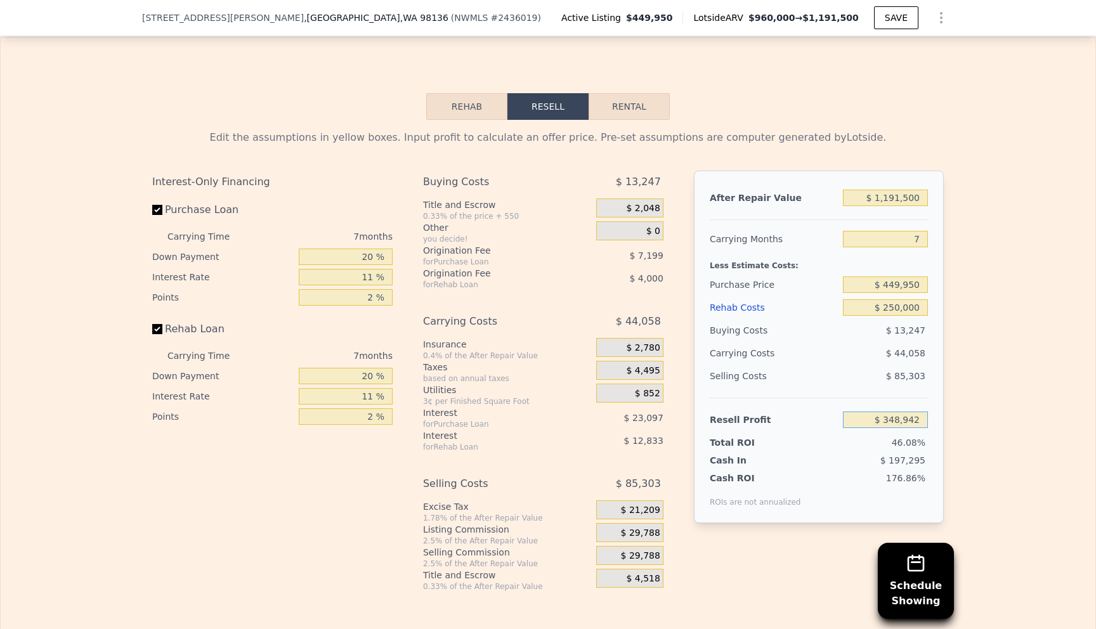
click at [913, 419] on input "$ 348,942" at bounding box center [885, 420] width 85 height 16
type input "$ 100,000"
click at [962, 400] on div "Edit the assumptions in yellow boxes. Input profit to calculate an offer price.…" at bounding box center [548, 356] width 1095 height 472
type input "$ 682,462"
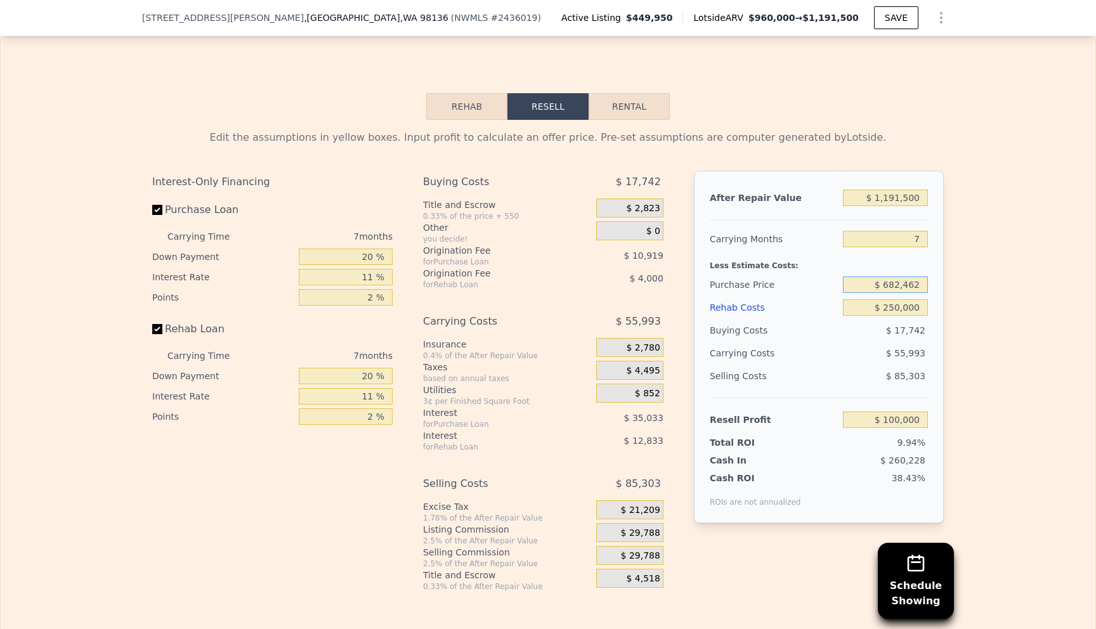
drag, startPoint x: 885, startPoint y: 287, endPoint x: 926, endPoint y: 287, distance: 40.6
click at [926, 287] on input "$ 682,462" at bounding box center [885, 285] width 85 height 16
click at [284, 108] on div "Rehab Resell Rental Edit the assumptions in yellow boxes. Input profit to calcu…" at bounding box center [548, 342] width 1096 height 611
